Goal: Navigation & Orientation: Find specific page/section

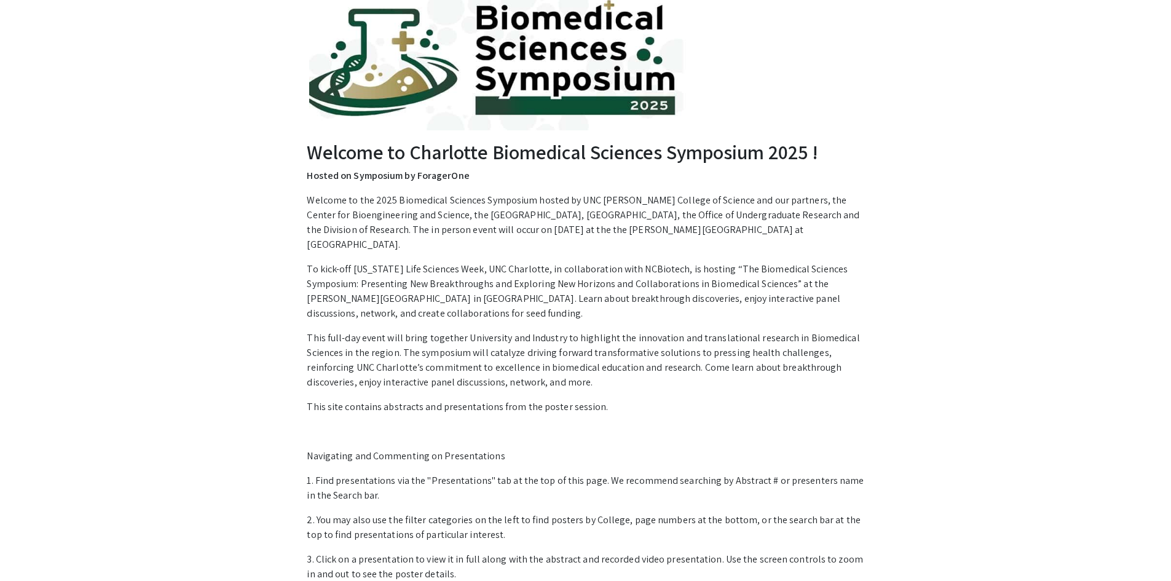
click at [248, 132] on div "Welcome to Charlotte Biomedical Sciences Symposium 2025 ! Hosted on Symposium b…" at bounding box center [585, 362] width 781 height 784
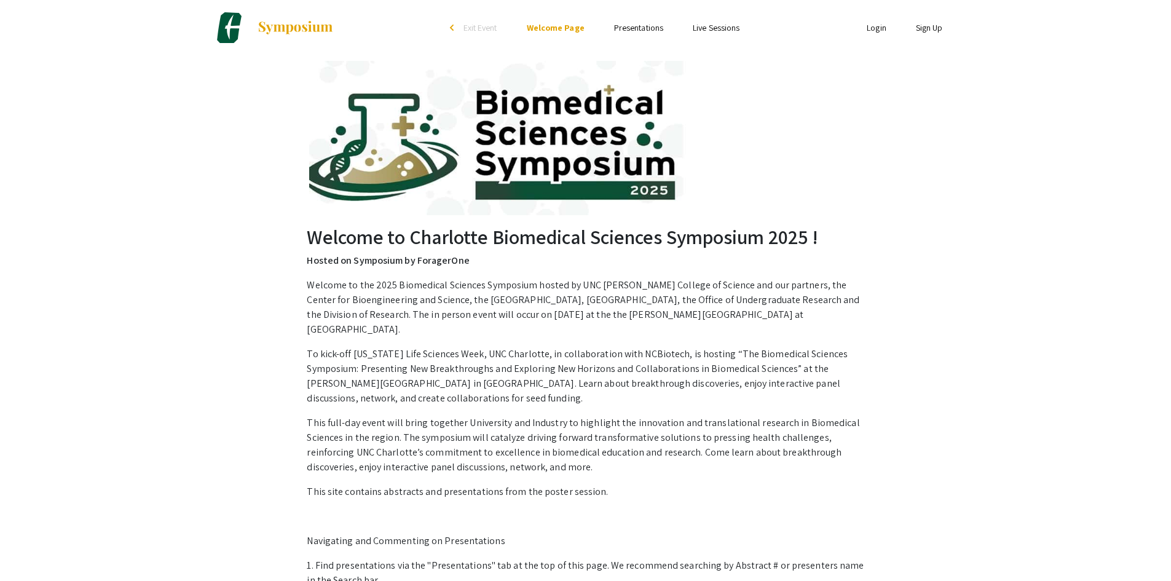
click at [642, 27] on link "Presentations" at bounding box center [638, 27] width 49 height 11
click at [714, 30] on link "Live Sessions" at bounding box center [716, 27] width 47 height 11
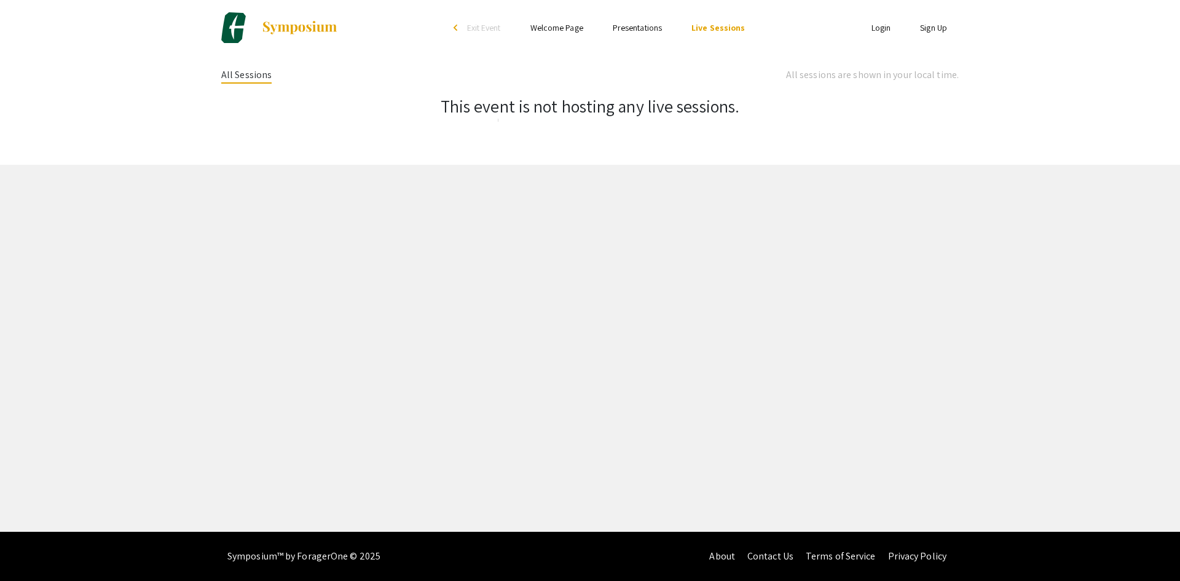
click at [549, 28] on link "Welcome Page" at bounding box center [556, 27] width 53 height 11
